Goal: Contribute content: Add original content to the website for others to see

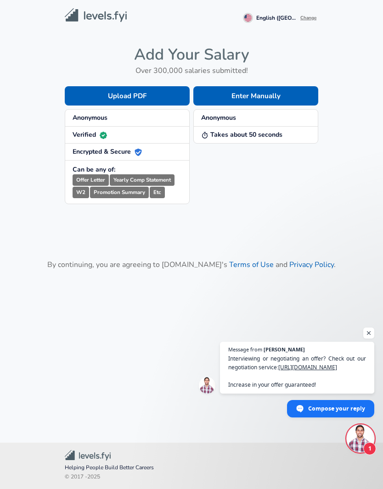
click at [280, 93] on button "Enter Manually" at bounding box center [255, 95] width 125 height 19
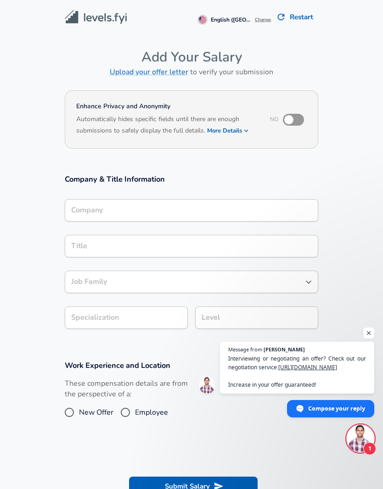
click at [240, 203] on input "Company" at bounding box center [191, 210] width 245 height 14
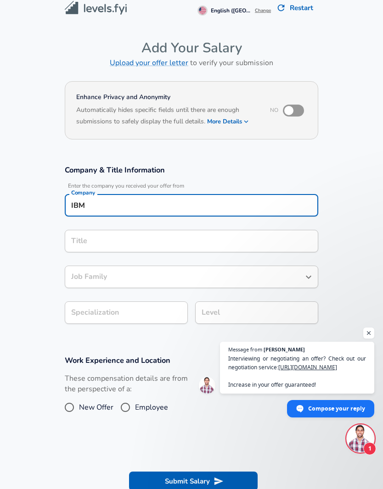
type input "IBM"
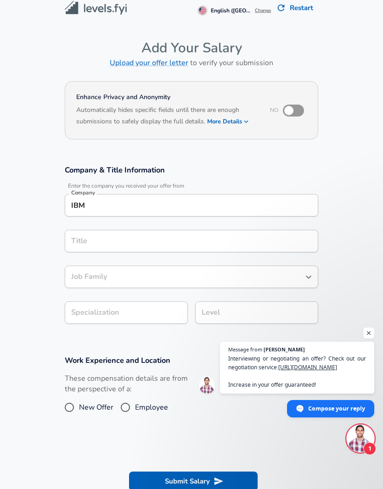
click at [218, 230] on div "Title" at bounding box center [191, 241] width 253 height 22
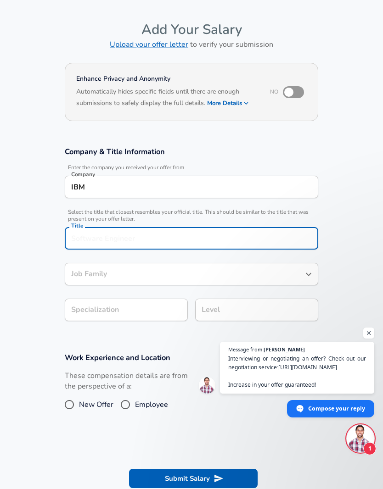
scroll to position [9, 0]
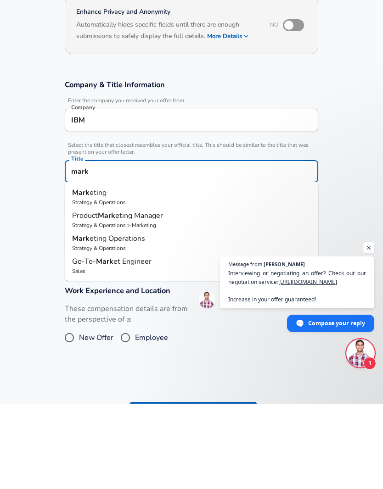
click at [129, 273] on p "Mark eting" at bounding box center [191, 278] width 239 height 11
type input "Marketing"
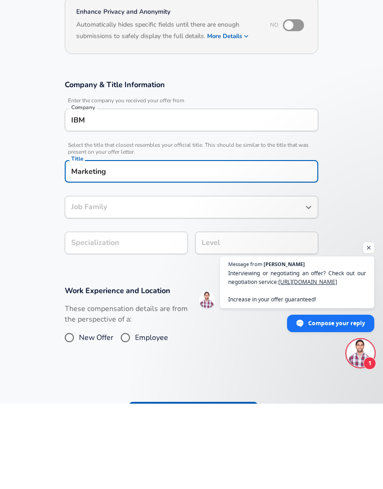
type input "Marketing"
click at [230, 310] on div "Level Level" at bounding box center [253, 328] width 130 height 36
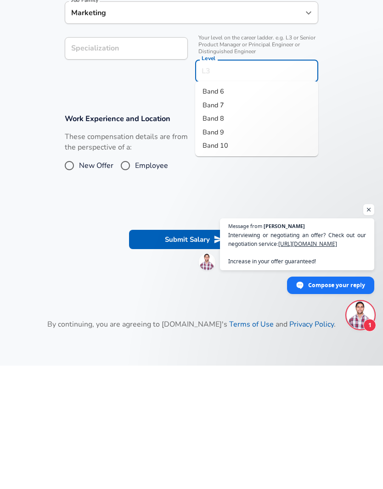
scroll to position [178, 0]
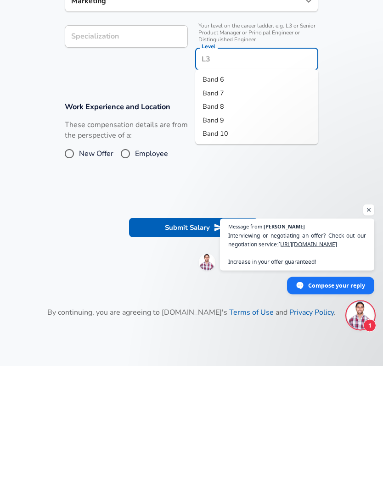
click at [260, 175] on input "Level" at bounding box center [256, 182] width 115 height 14
click at [203, 175] on input "D" at bounding box center [256, 182] width 115 height 14
type input "Band D"
click at [133, 270] on input "Employee" at bounding box center [125, 277] width 19 height 15
radio input "true"
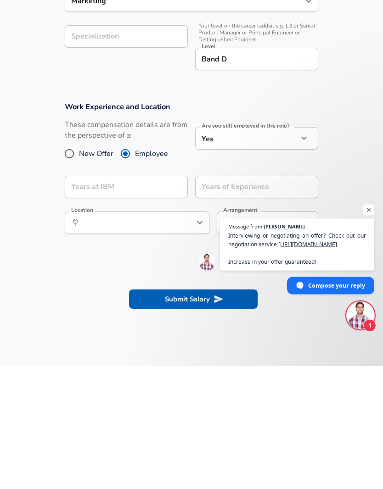
scroll to position [218, 0]
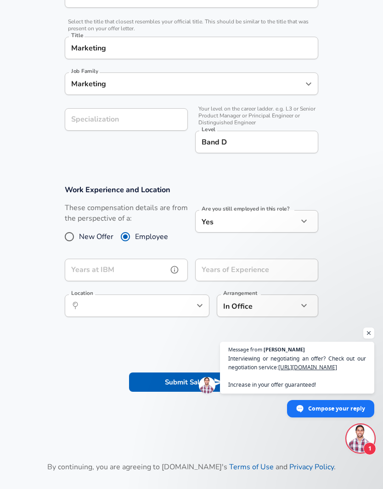
click at [158, 262] on input "Years at IBM" at bounding box center [116, 270] width 103 height 22
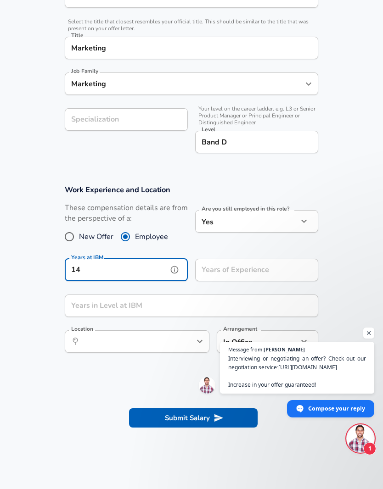
type input "14"
click at [264, 272] on input "Years of Experience" at bounding box center [246, 270] width 103 height 22
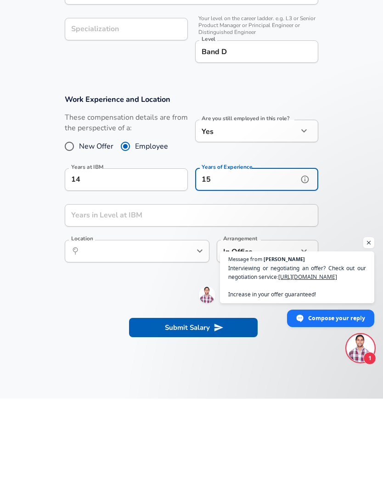
type input "15"
click at [234, 295] on input "Years in Level at IBM" at bounding box center [181, 306] width 233 height 22
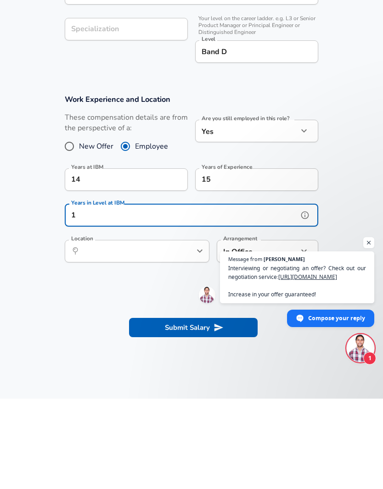
type input "1"
click at [171, 335] on input "Location" at bounding box center [127, 342] width 94 height 14
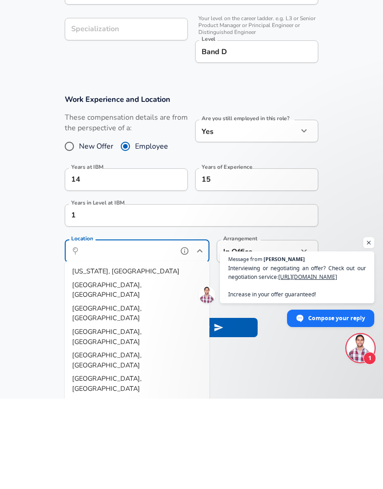
click at [136, 355] on li "[US_STATE], [GEOGRAPHIC_DATA]" at bounding box center [137, 362] width 145 height 14
type input "[US_STATE], [GEOGRAPHIC_DATA]"
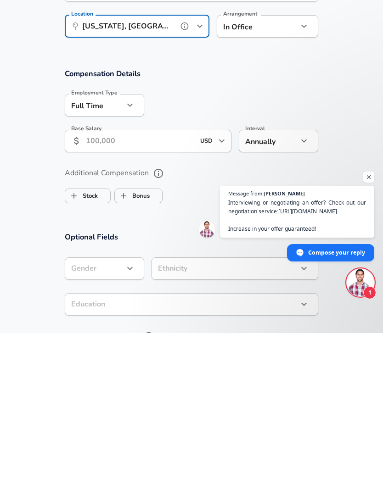
scroll to position [386, 0]
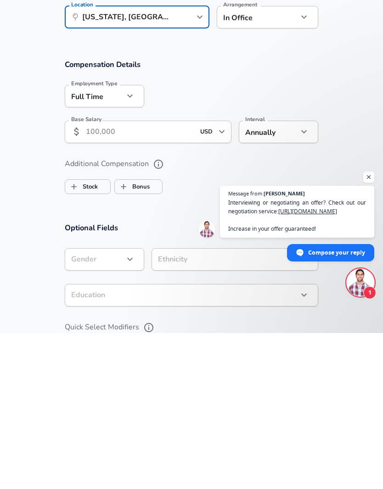
click at [140, 277] on input "Base Salary" at bounding box center [140, 288] width 109 height 22
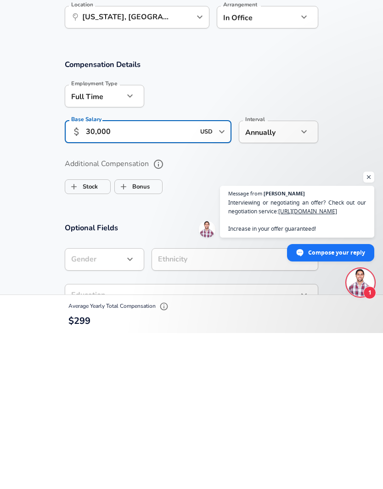
type input "300,000"
click at [131, 334] on input "Bonus" at bounding box center [123, 342] width 17 height 17
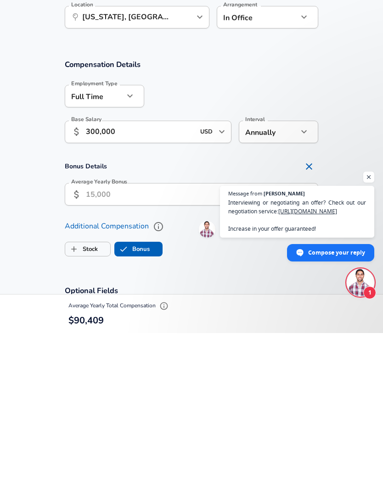
click at [92, 339] on input "Average Yearly Bonus" at bounding box center [184, 350] width 196 height 22
checkbox input "true"
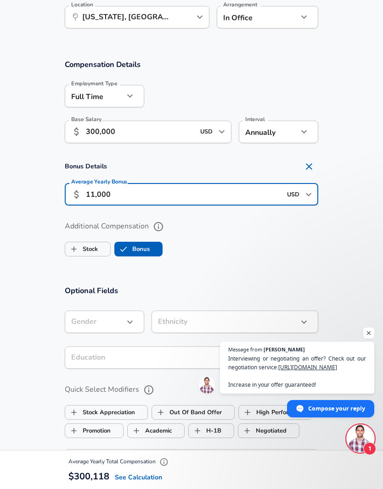
type input "110,000"
click at [81, 241] on input "Stock" at bounding box center [73, 249] width 17 height 17
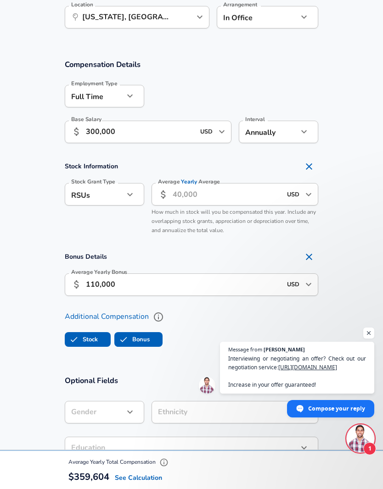
checkbox input "true"
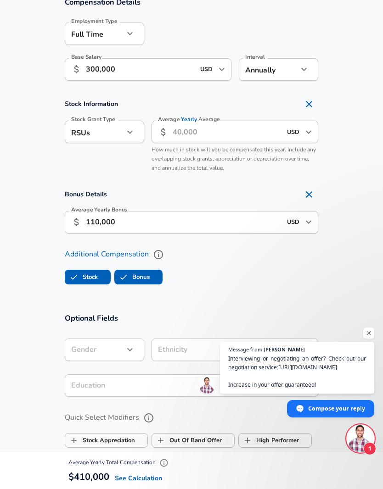
scroll to position [604, 0]
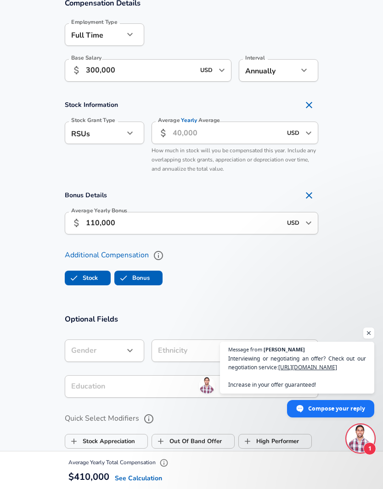
click at [199, 127] on input "Average Yearly Average" at bounding box center [227, 133] width 109 height 22
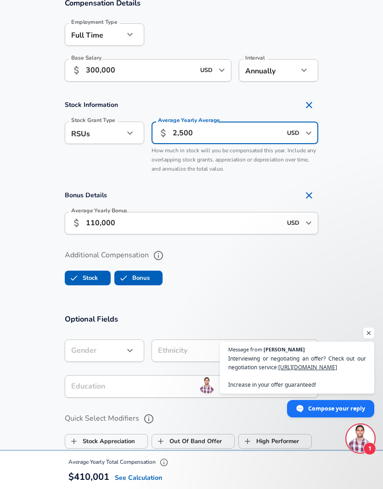
type input "25,000"
click at [350, 297] on section "Compensation Details Employment Type [DEMOGRAPHIC_DATA] full_time Employment Ty…" at bounding box center [191, 146] width 383 height 316
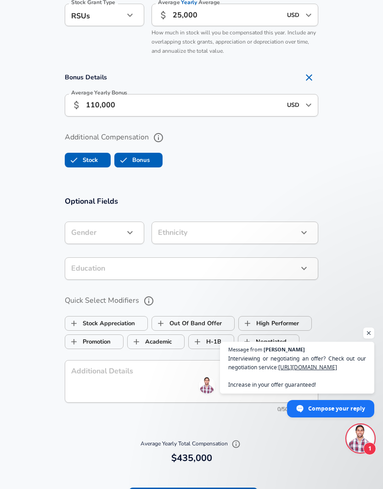
scroll to position [723, 0]
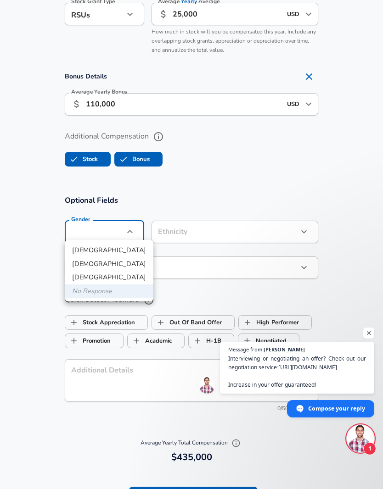
click at [106, 249] on li "[DEMOGRAPHIC_DATA]" at bounding box center [109, 251] width 89 height 14
type input "[DEMOGRAPHIC_DATA]"
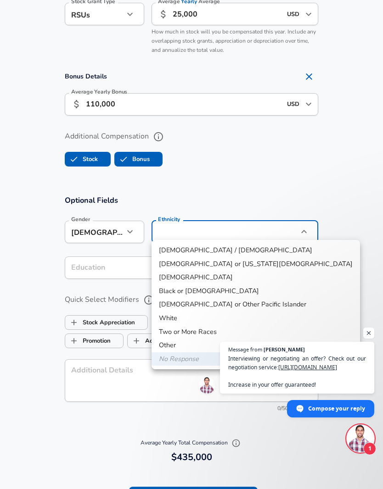
click at [191, 313] on li "White" at bounding box center [255, 319] width 208 height 14
type input "White"
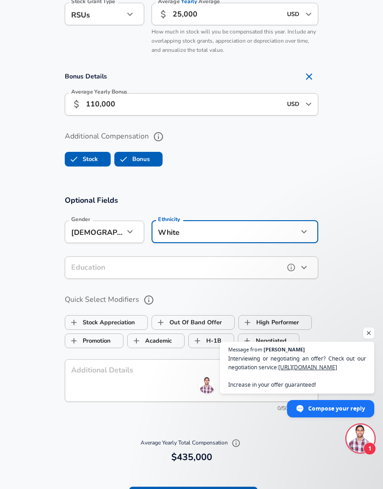
click at [286, 269] on button "help" at bounding box center [291, 268] width 14 height 14
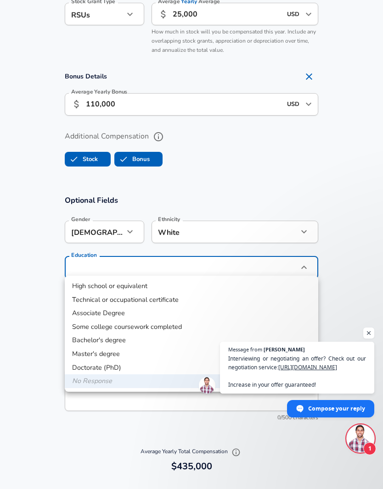
click at [132, 339] on li "Bachelor's degree" at bounding box center [191, 341] width 253 height 14
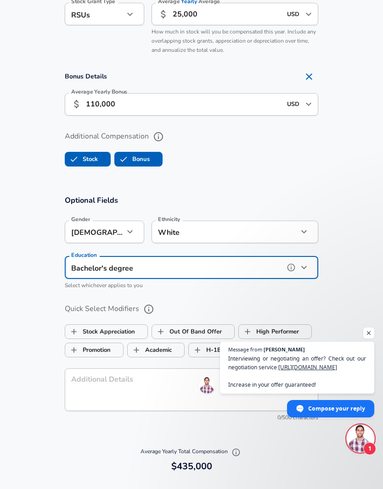
type input "Bachelors degree"
click at [277, 330] on label "High Performer" at bounding box center [269, 331] width 60 height 17
checkbox input "true"
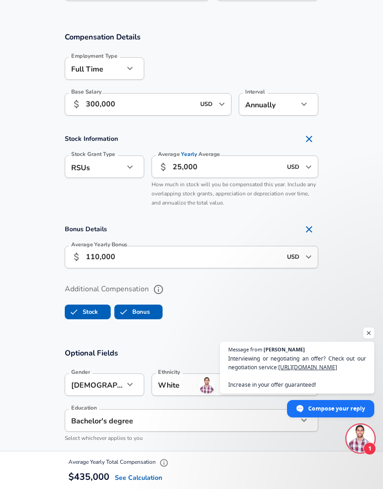
scroll to position [543, 0]
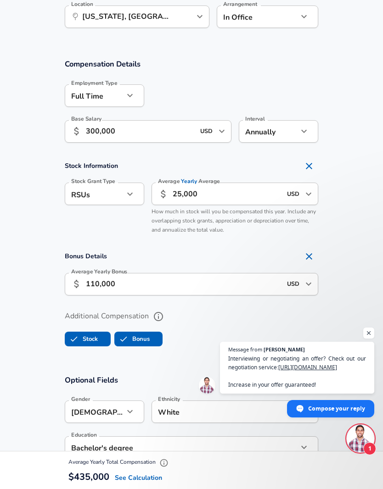
click at [182, 193] on input "25,000" at bounding box center [227, 194] width 109 height 22
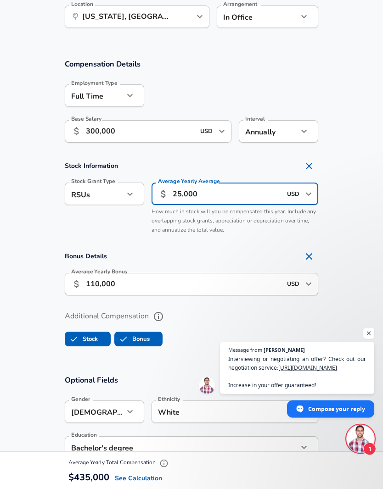
click at [195, 179] on span "Yearly" at bounding box center [189, 182] width 16 height 8
click at [195, 183] on input "25,000" at bounding box center [227, 194] width 109 height 22
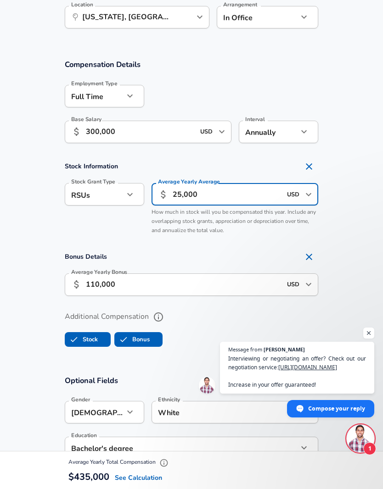
click at [174, 191] on input "25,000" at bounding box center [227, 194] width 109 height 22
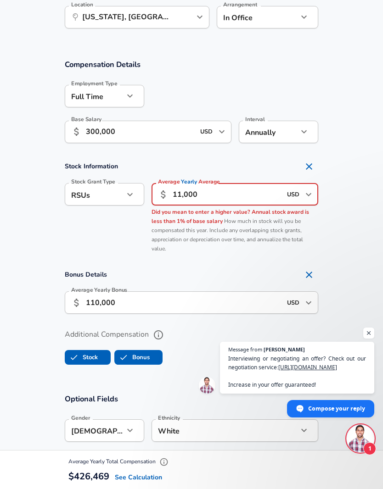
type input "110,000"
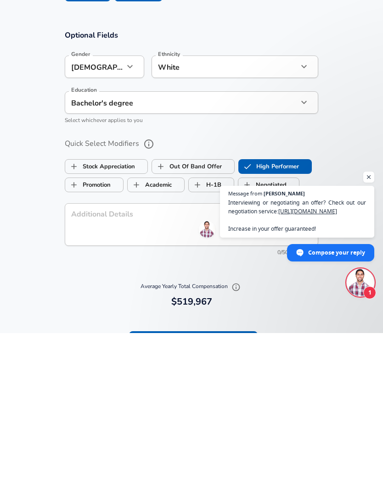
scroll to position [759, 0]
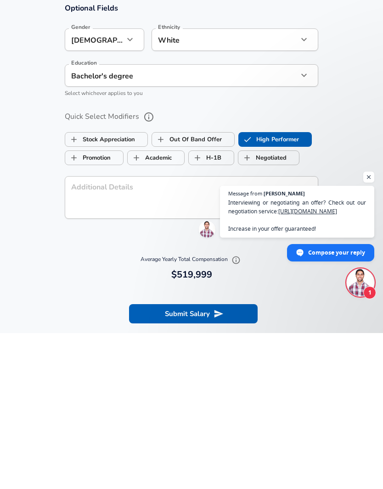
click at [199, 340] on textarea "Additional Details" at bounding box center [191, 354] width 241 height 28
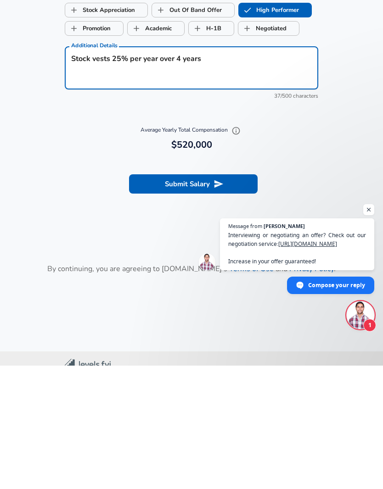
type textarea "Stock vests 25% per year over 4 years"
click at [223, 302] on icon "submit" at bounding box center [218, 307] width 10 height 10
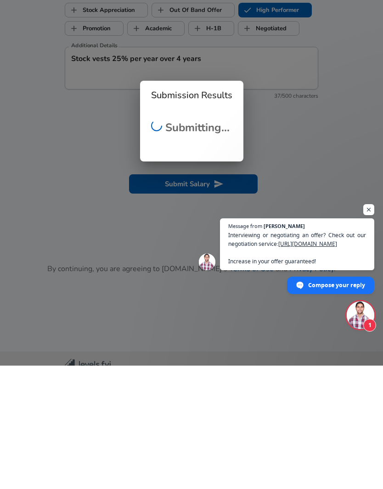
scroll to position [915, 0]
